Goal: Task Accomplishment & Management: Manage account settings

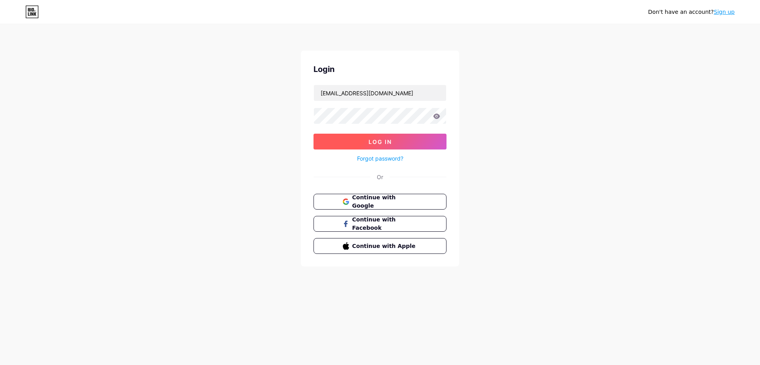
click at [371, 141] on span "Log In" at bounding box center [380, 142] width 23 height 7
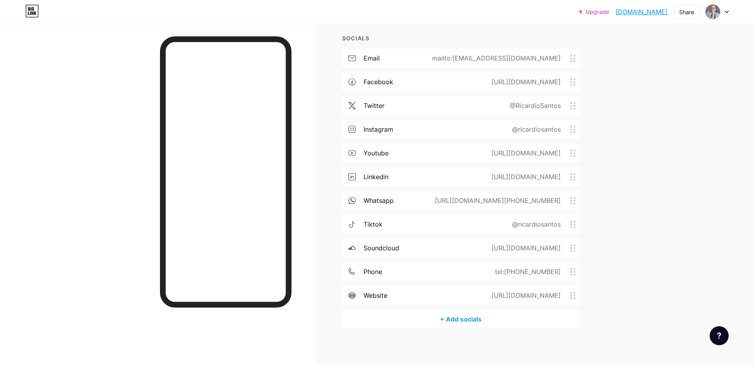
scroll to position [145, 0]
click at [575, 107] on circle at bounding box center [574, 108] width 2 height 2
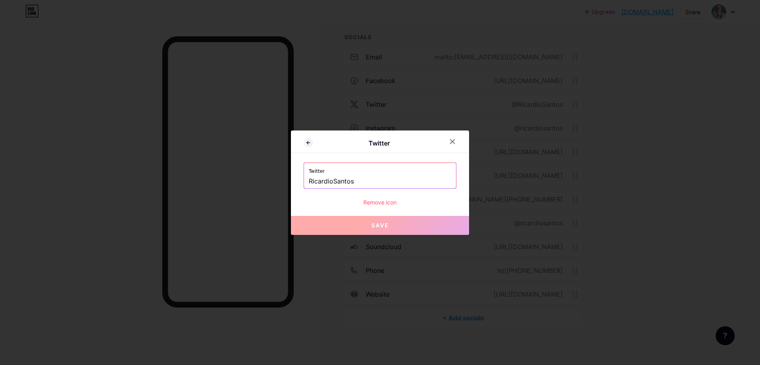
click at [309, 182] on input "RicardioSantos" at bounding box center [380, 181] width 143 height 13
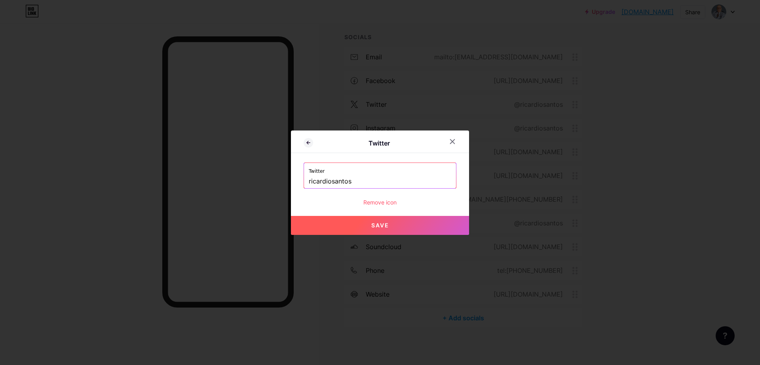
click at [382, 225] on span "Save" at bounding box center [380, 225] width 18 height 7
type input "[URL][DOMAIN_NAME]"
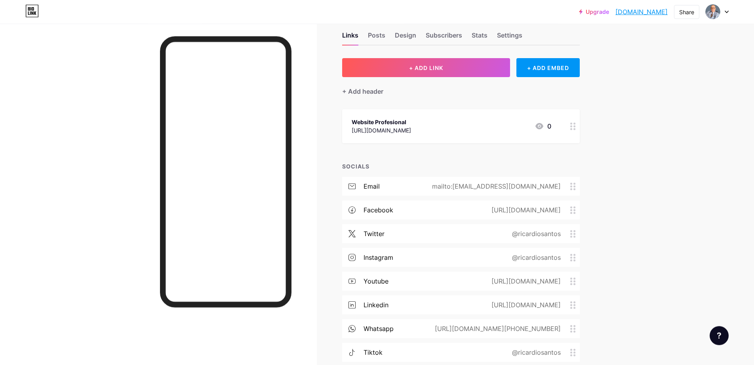
scroll to position [0, 0]
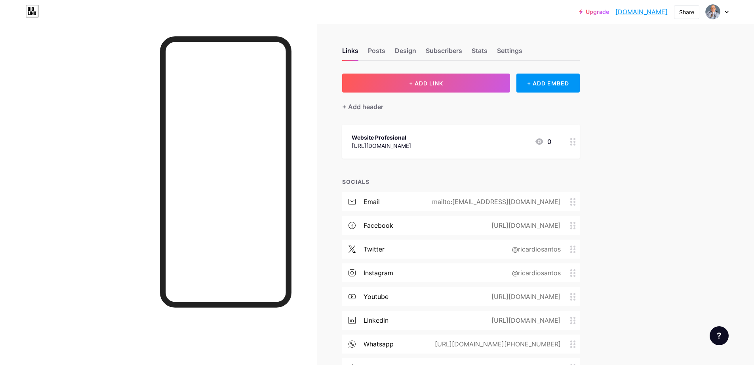
click at [376, 249] on div "twitter" at bounding box center [374, 250] width 21 height 10
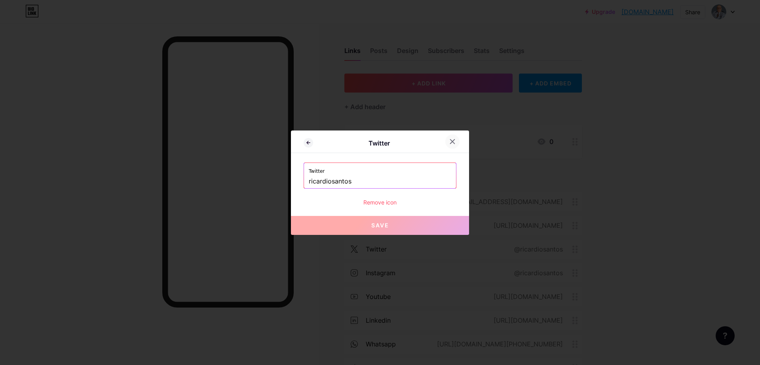
click at [455, 144] on icon at bounding box center [452, 142] width 6 height 6
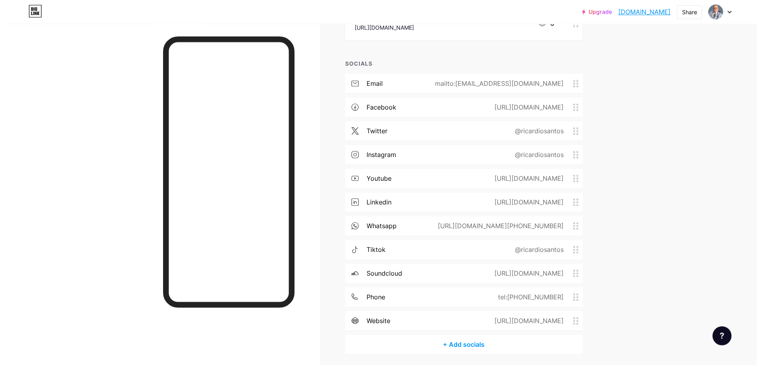
scroll to position [147, 0]
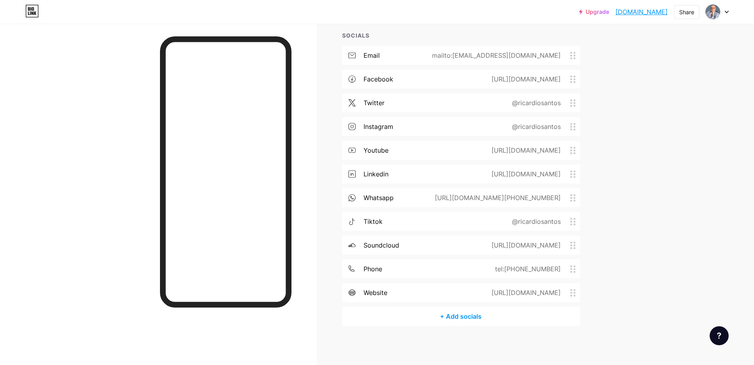
click at [465, 318] on div "+ Add socials" at bounding box center [461, 316] width 238 height 19
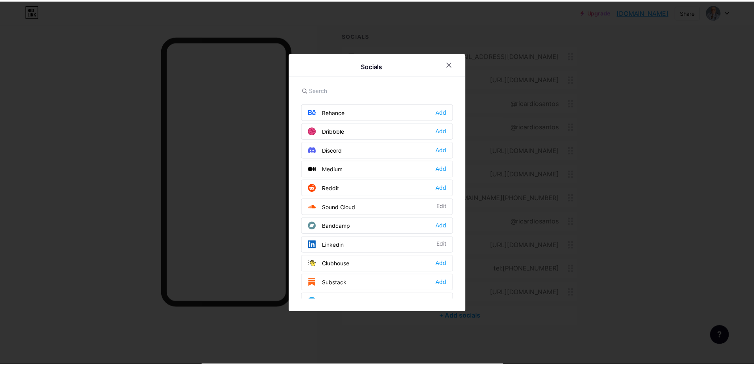
scroll to position [217, 0]
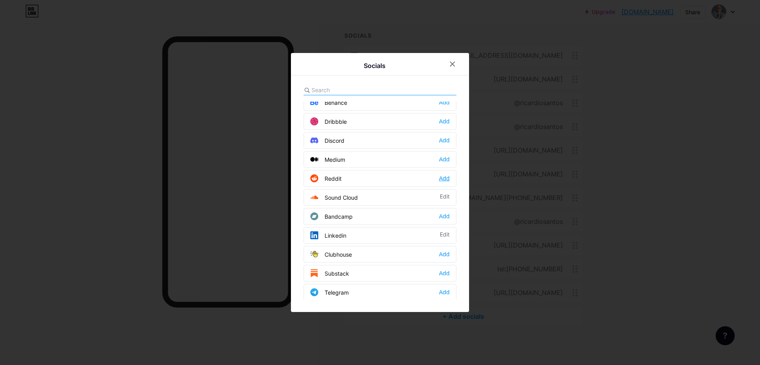
click at [440, 179] on div "Add" at bounding box center [444, 179] width 11 height 8
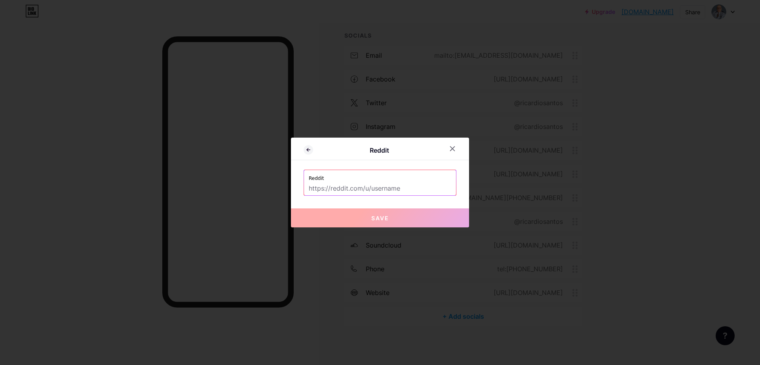
click at [405, 190] on input "text" at bounding box center [380, 188] width 143 height 13
click at [411, 188] on input "text" at bounding box center [380, 188] width 143 height 13
click at [372, 188] on input "text" at bounding box center [380, 188] width 143 height 13
paste input "https://www.reddit.com/user/ricardiosantos/"
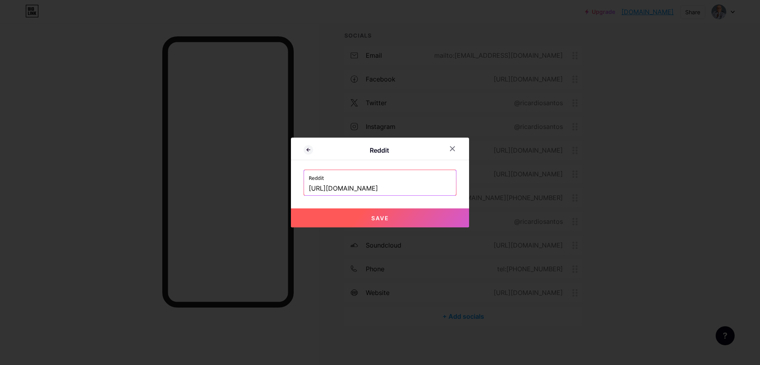
type input "https://www.reddit.com/user/ricardiosantos/"
click at [375, 218] on span "Save" at bounding box center [380, 218] width 18 height 7
